Goal: Book appointment/travel/reservation

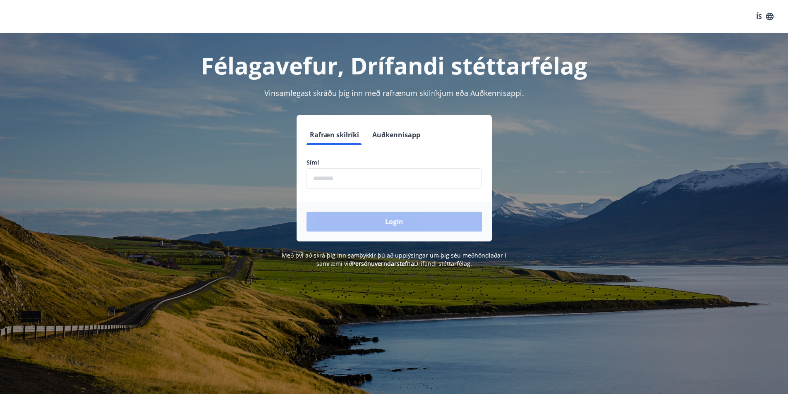
drag, startPoint x: 355, startPoint y: 165, endPoint x: 355, endPoint y: 173, distance: 7.9
click at [355, 173] on div "Sími ​" at bounding box center [394, 174] width 175 height 30
click at [356, 178] on input "phone" at bounding box center [394, 178] width 175 height 20
type input "********"
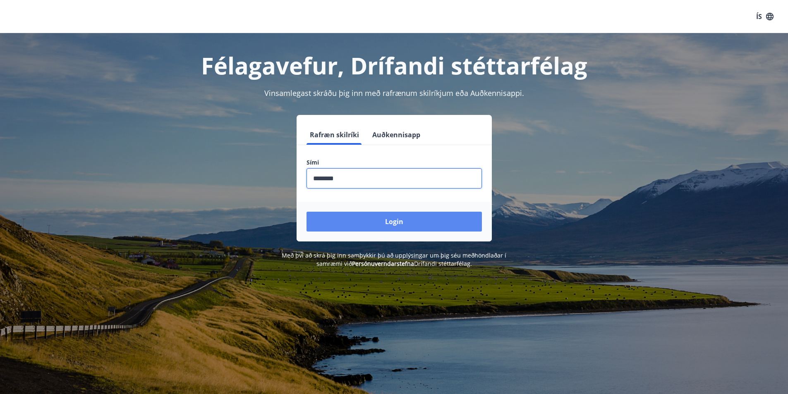
click at [358, 216] on button "Login" at bounding box center [394, 222] width 175 height 20
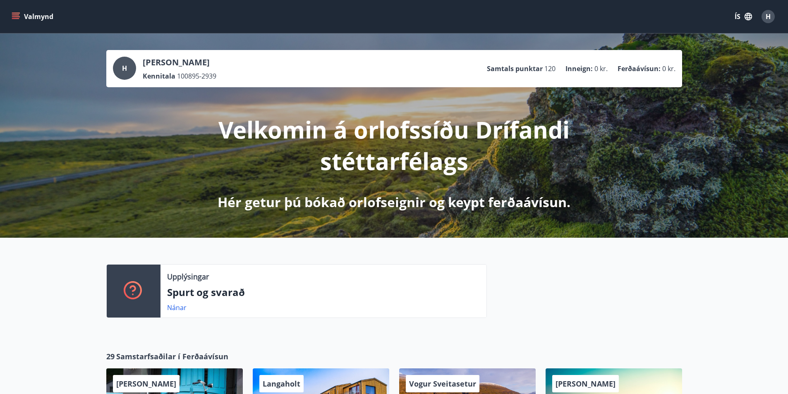
click at [11, 19] on button "Valmynd" at bounding box center [33, 16] width 47 height 15
click at [403, 247] on div "Upplýsingar Spurt og svarað Nánar" at bounding box center [394, 288] width 788 height 100
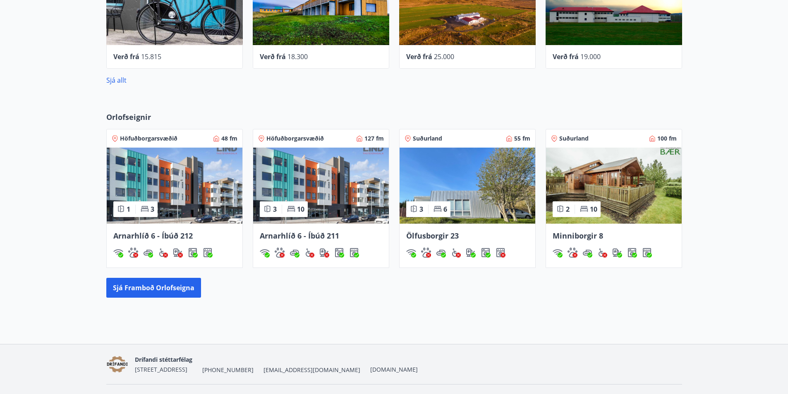
scroll to position [414, 0]
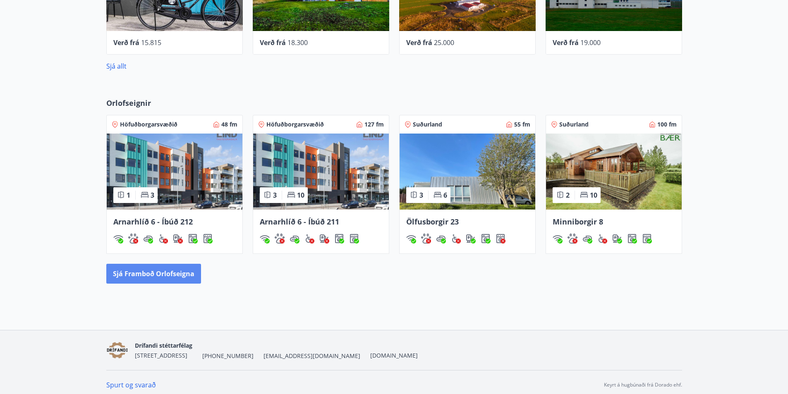
click at [181, 276] on button "Sjá framboð orlofseigna" at bounding box center [153, 274] width 95 height 20
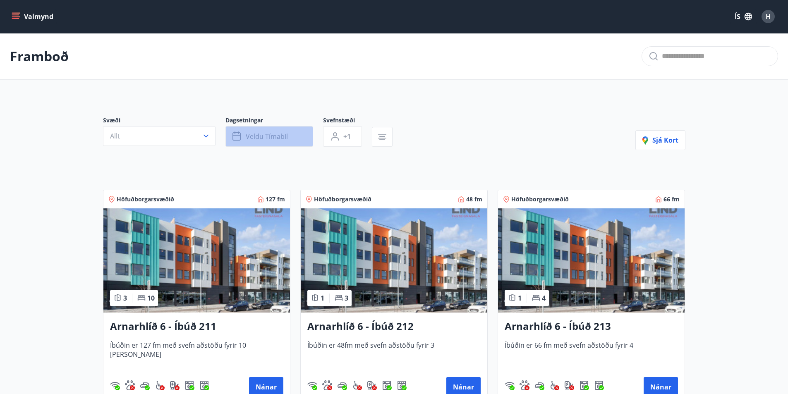
click at [276, 135] on span "Veldu tímabil" at bounding box center [267, 136] width 42 height 9
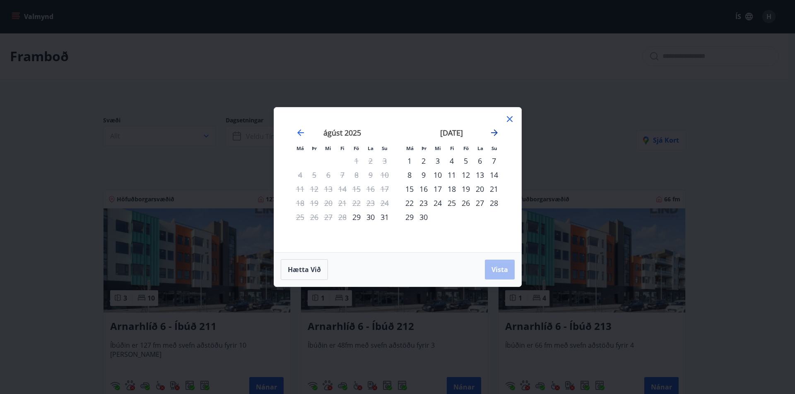
click at [494, 131] on icon "Move forward to switch to the next month." at bounding box center [494, 133] width 10 height 10
click at [466, 163] on div "3" at bounding box center [466, 161] width 14 height 14
click at [494, 163] on div "5" at bounding box center [494, 161] width 14 height 14
click at [507, 272] on span "Vista" at bounding box center [499, 269] width 17 height 9
